Goal: Task Accomplishment & Management: Use online tool/utility

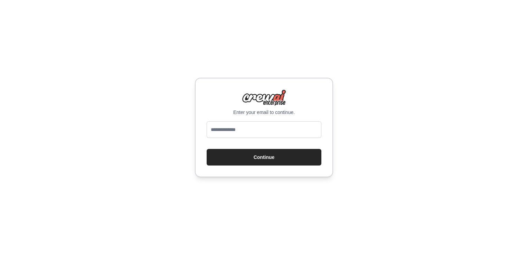
type input "**********"
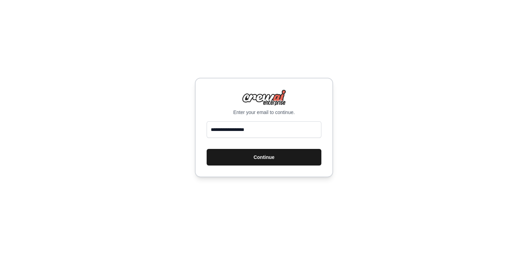
click at [241, 157] on button "Continue" at bounding box center [264, 157] width 115 height 17
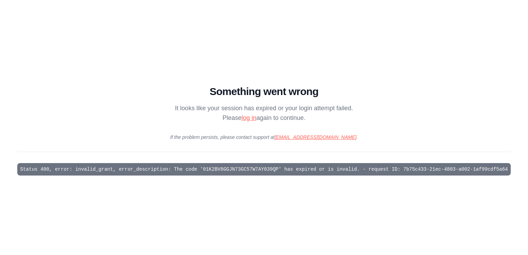
click at [254, 118] on link "log in" at bounding box center [248, 117] width 15 height 7
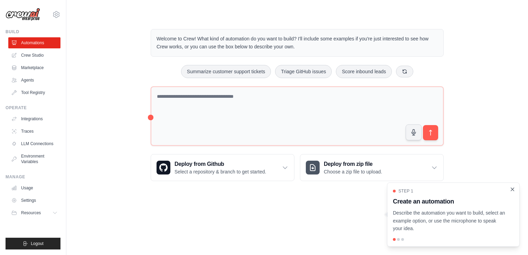
click at [511, 190] on icon "Close walkthrough" at bounding box center [512, 189] width 6 height 6
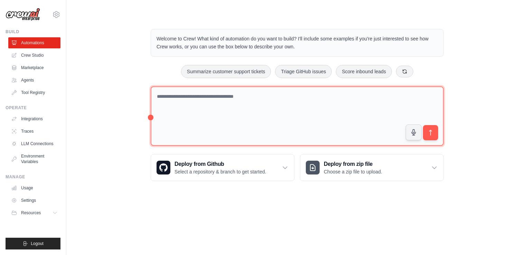
click at [222, 109] on textarea at bounding box center [297, 116] width 293 height 60
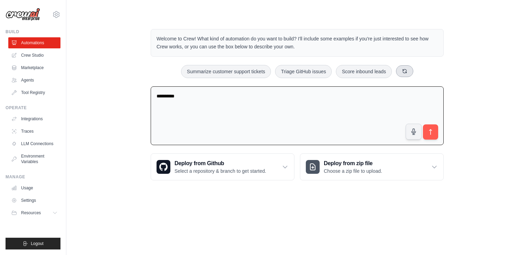
type textarea "*********"
click at [406, 73] on icon at bounding box center [405, 71] width 6 height 6
drag, startPoint x: 218, startPoint y: 84, endPoint x: 178, endPoint y: 94, distance: 41.5
click at [178, 94] on div "Welcome to Crew! What kind of automation do you want to build? I'll include som…" at bounding box center [296, 104] width 309 height 173
drag, startPoint x: 189, startPoint y: 96, endPoint x: 146, endPoint y: 93, distance: 42.2
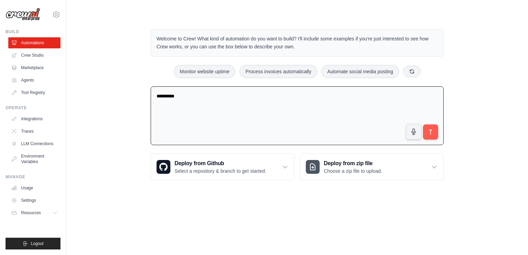
click at [146, 93] on div "Welcome to Crew! What kind of automation do you want to build? I'll include som…" at bounding box center [296, 104] width 309 height 173
click at [345, 75] on button "Automate social media posting" at bounding box center [360, 71] width 78 height 13
type textarea "**********"
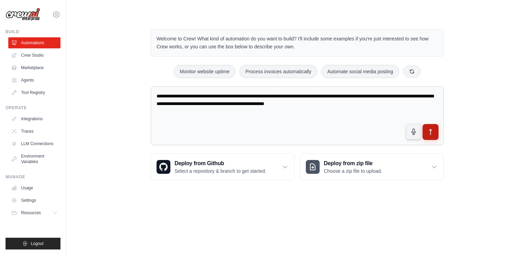
click at [428, 137] on button "submit" at bounding box center [430, 132] width 16 height 16
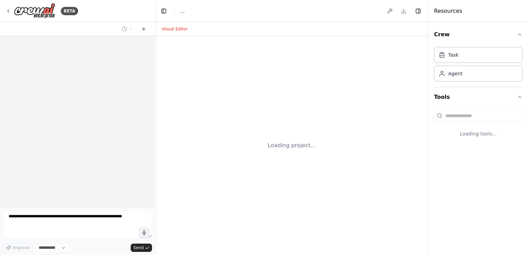
select select "****"
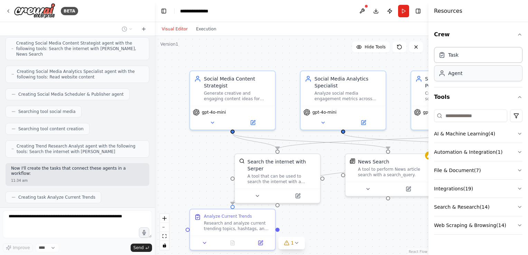
scroll to position [267, 0]
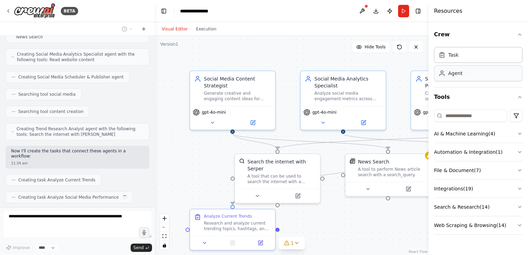
click at [479, 66] on div "Agent" at bounding box center [478, 73] width 88 height 16
click at [478, 74] on div "Agent" at bounding box center [478, 73] width 88 height 16
click at [515, 34] on button "Crew" at bounding box center [478, 34] width 88 height 19
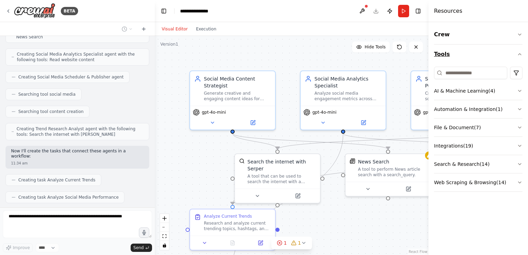
click at [515, 58] on button "Tools" at bounding box center [478, 54] width 88 height 19
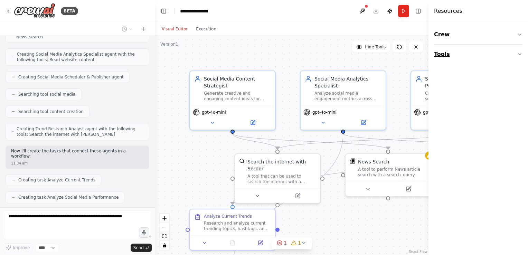
click at [515, 58] on button "Tools" at bounding box center [478, 54] width 88 height 19
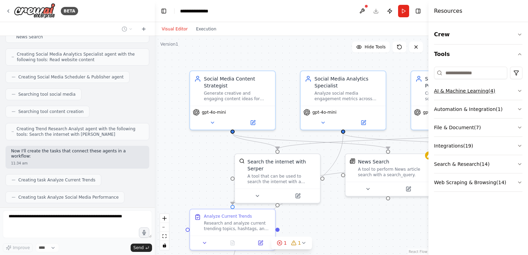
scroll to position [285, 0]
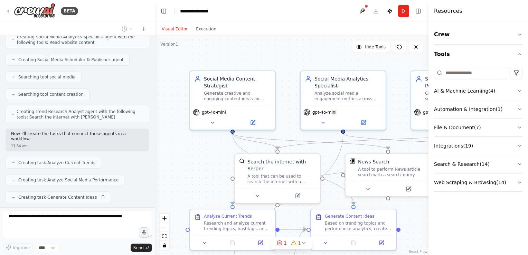
click at [472, 88] on button "AI & Machine Learning ( 4 )" at bounding box center [478, 91] width 88 height 18
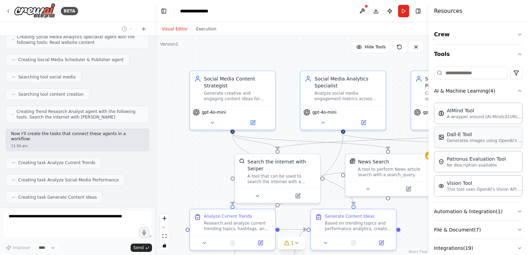
click at [476, 138] on p "Generates images using OpenAI's Dall-E model." at bounding box center [485, 141] width 76 height 6
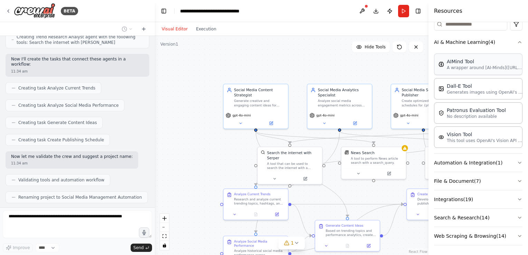
scroll to position [0, 0]
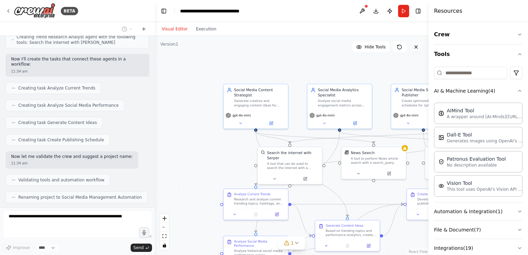
click at [418, 47] on icon at bounding box center [416, 47] width 6 height 6
click at [420, 44] on button at bounding box center [416, 46] width 14 height 11
click at [273, 51] on div ".deletable-edge-delete-btn { width: 20px; height: 20px; border: 0px solid #ffff…" at bounding box center [292, 145] width 274 height 219
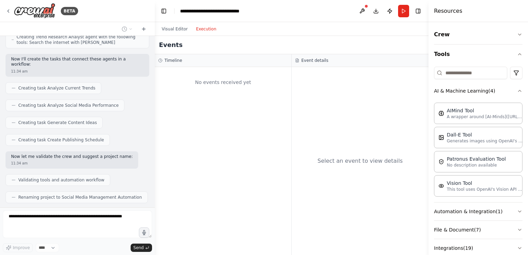
click at [209, 32] on button "Execution" at bounding box center [206, 29] width 29 height 8
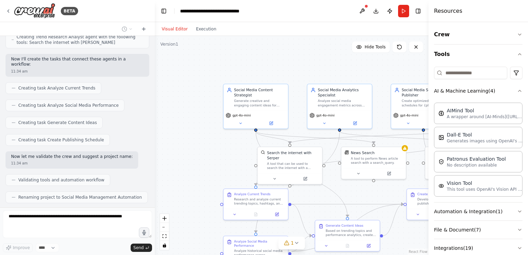
click at [176, 26] on button "Visual Editor" at bounding box center [175, 29] width 34 height 8
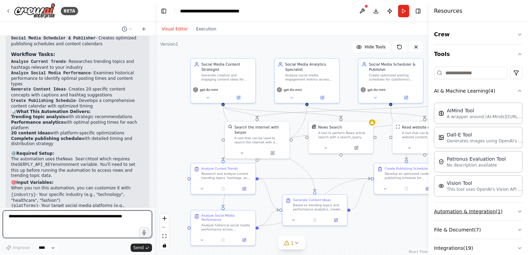
scroll to position [609, 0]
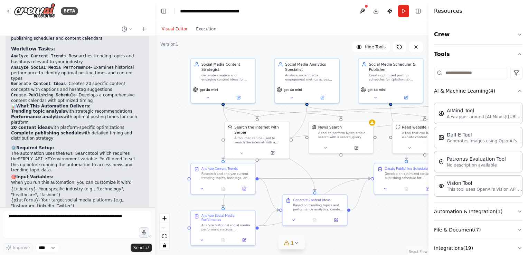
click at [301, 245] on button "1" at bounding box center [291, 243] width 27 height 13
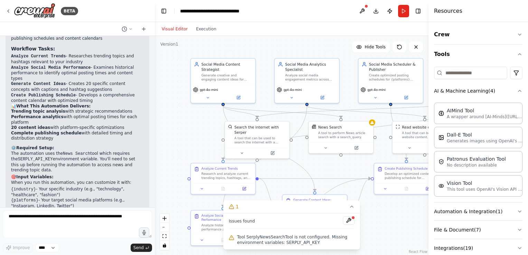
click at [397, 225] on div ".deletable-edge-delete-btn { width: 20px; height: 20px; border: 0px solid #ffff…" at bounding box center [292, 145] width 274 height 219
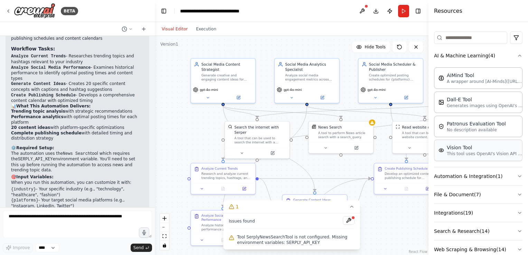
scroll to position [49, 0]
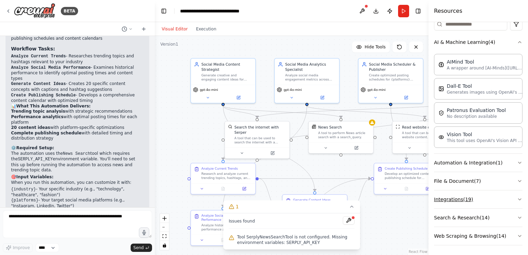
click at [461, 198] on button "Integrations ( 19 )" at bounding box center [478, 199] width 88 height 18
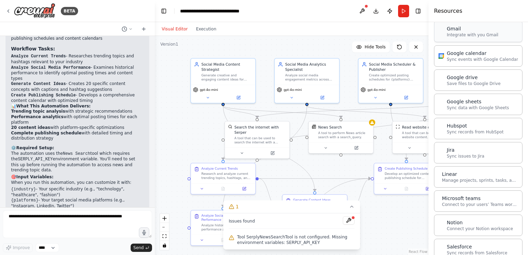
scroll to position [511, 0]
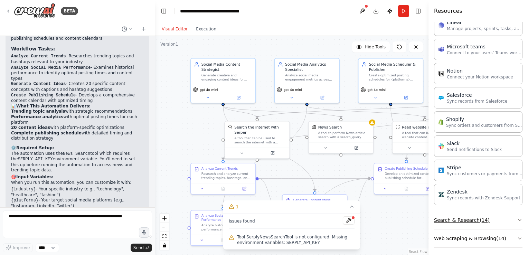
click at [458, 213] on button "Search & Research ( 14 )" at bounding box center [478, 220] width 88 height 18
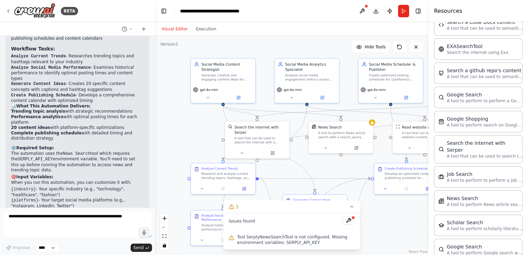
scroll to position [860, 0]
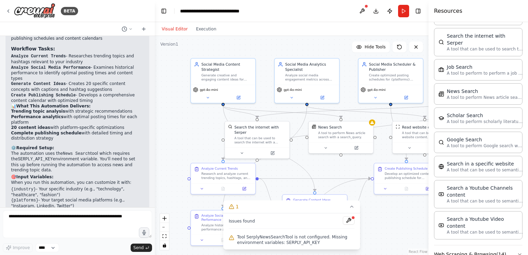
click at [466, 245] on button "Web Scraping & Browsing ( 14 )" at bounding box center [478, 254] width 88 height 18
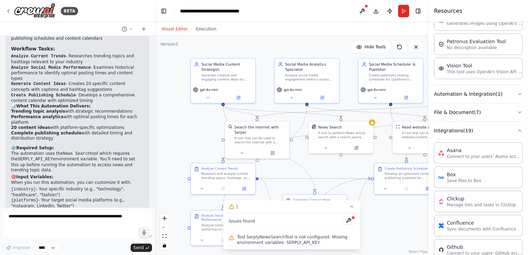
scroll to position [0, 0]
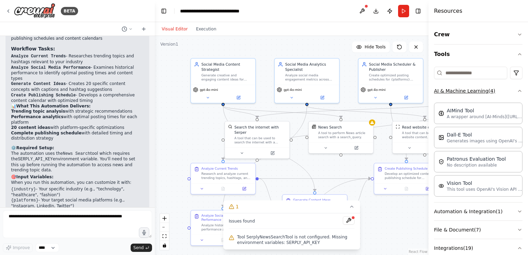
click at [463, 93] on button "AI & Machine Learning ( 4 )" at bounding box center [478, 91] width 88 height 18
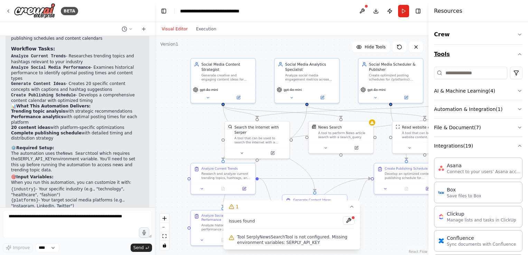
click at [464, 55] on button "Tools" at bounding box center [478, 54] width 88 height 19
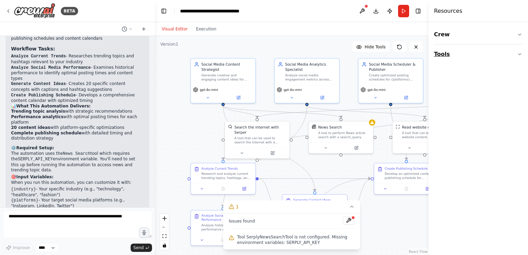
click at [464, 55] on button "Tools" at bounding box center [478, 54] width 88 height 19
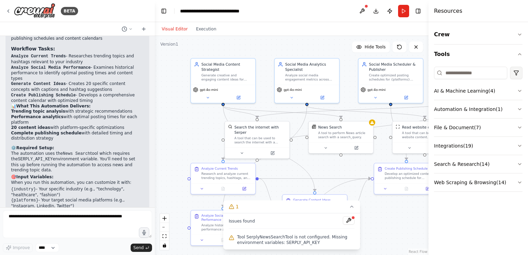
click at [514, 72] on html "BETA Create a crew that schedules and publishes social media content across mul…" at bounding box center [264, 127] width 528 height 255
click at [474, 74] on html "BETA Create a crew that schedules and publishes social media content across mul…" at bounding box center [264, 127] width 528 height 255
click at [462, 122] on button "File & Document ( 7 )" at bounding box center [478, 127] width 88 height 18
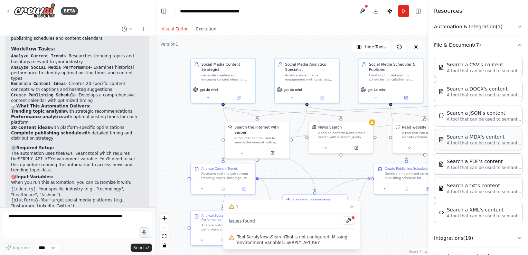
scroll to position [121, 0]
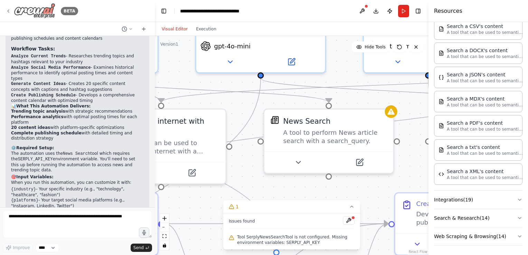
click at [7, 9] on icon at bounding box center [9, 11] width 6 height 6
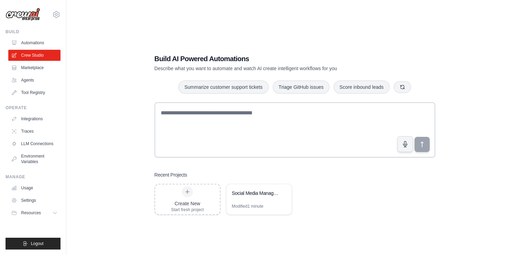
click at [48, 61] on ul "Automations Crew Studio Marketplace Agents Tool Registry" at bounding box center [34, 67] width 52 height 61
click at [44, 64] on link "Marketplace" at bounding box center [35, 67] width 52 height 11
click at [39, 68] on link "Marketplace" at bounding box center [35, 67] width 52 height 11
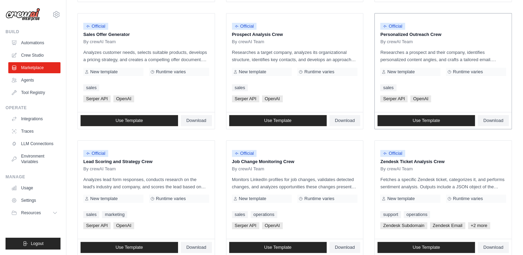
scroll to position [380, 0]
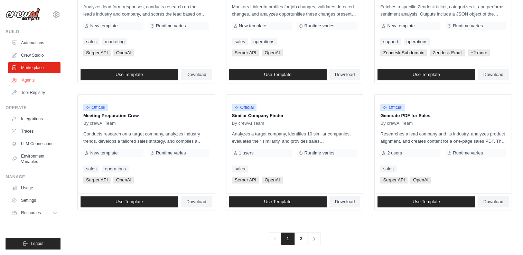
click at [29, 80] on link "Agents" at bounding box center [35, 80] width 52 height 11
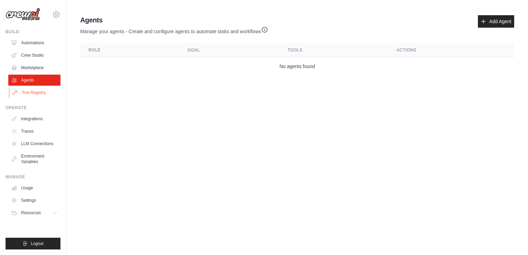
click at [41, 96] on link "Tool Registry" at bounding box center [35, 92] width 52 height 11
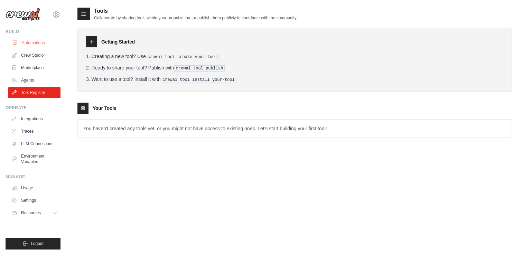
click at [26, 44] on link "Automations" at bounding box center [35, 42] width 52 height 11
